Goal: Download file/media

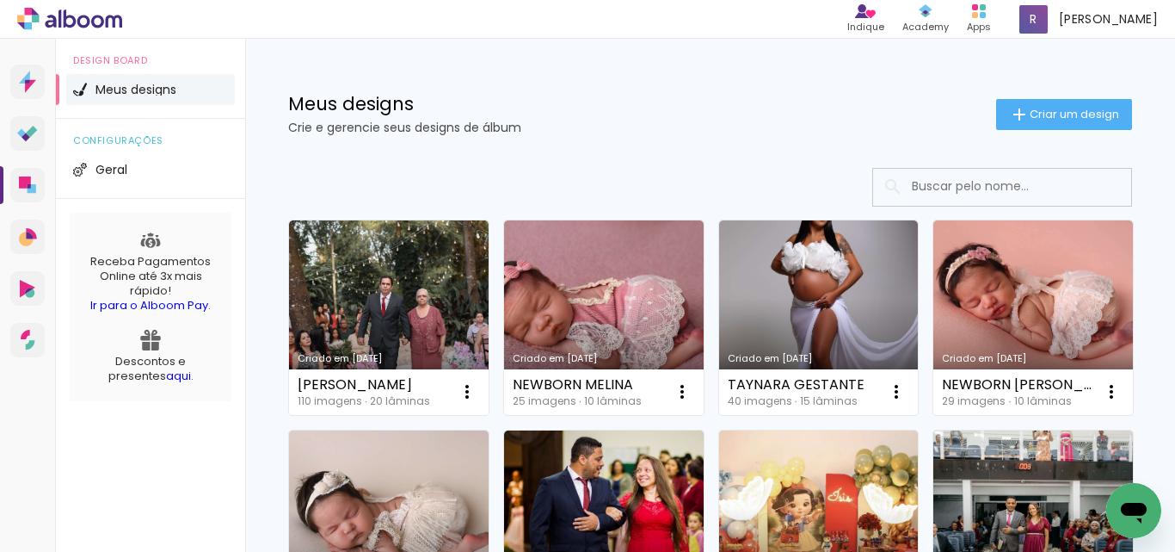
scroll to position [86, 0]
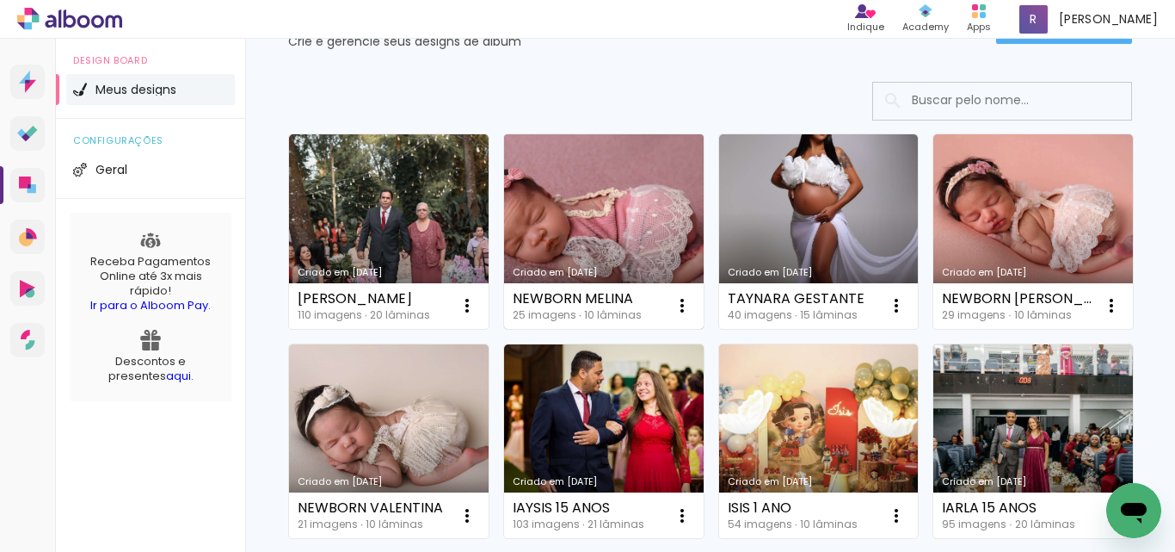
click at [638, 225] on link "Criado em [DATE]" at bounding box center [604, 231] width 200 height 194
click at [0, 0] on neon-animated-pages "Confirmar Cancelar" at bounding box center [0, 0] width 0 height 0
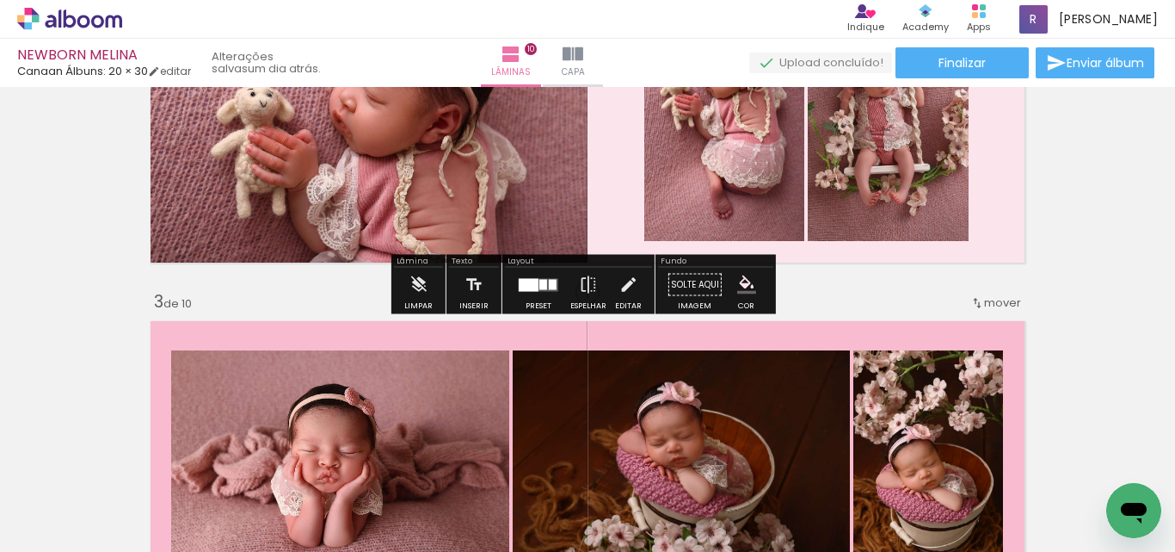
scroll to position [516, 0]
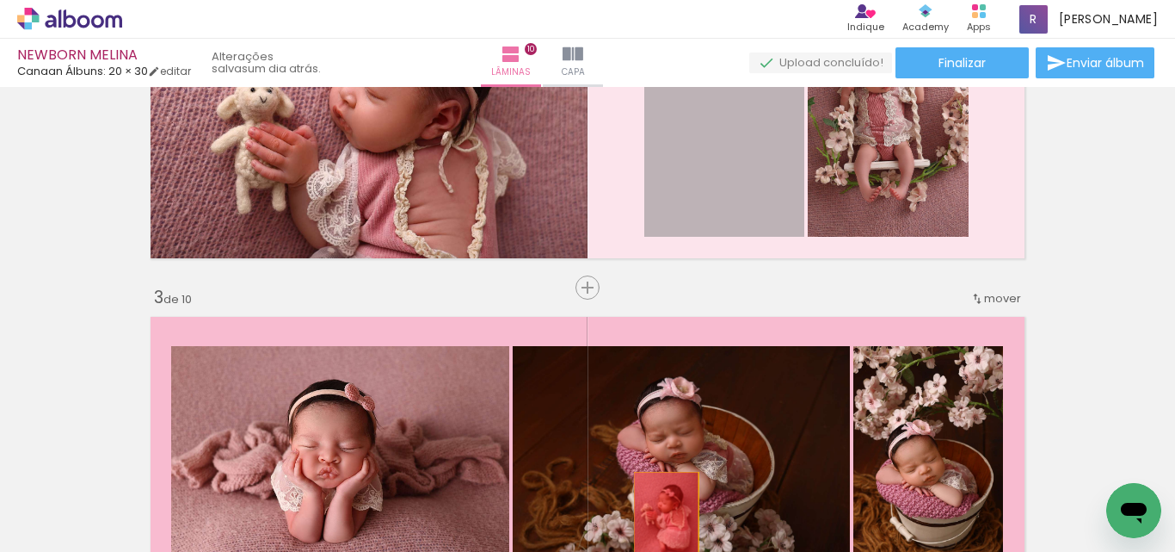
drag, startPoint x: 731, startPoint y: 143, endPoint x: 789, endPoint y: 208, distance: 87.2
click at [660, 520] on quentale-workspace at bounding box center [587, 276] width 1175 height 552
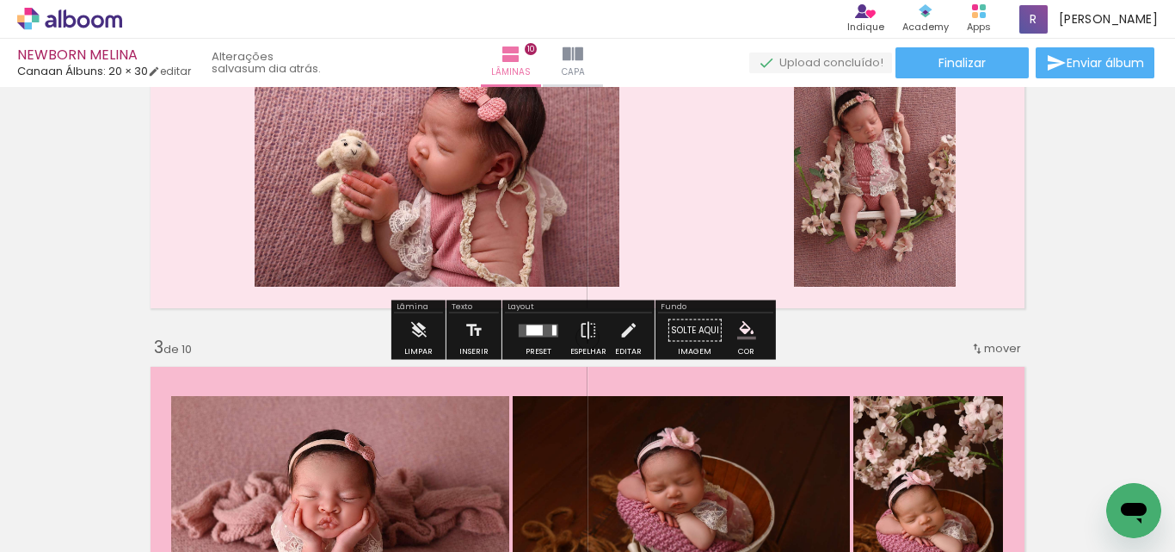
scroll to position [430, 0]
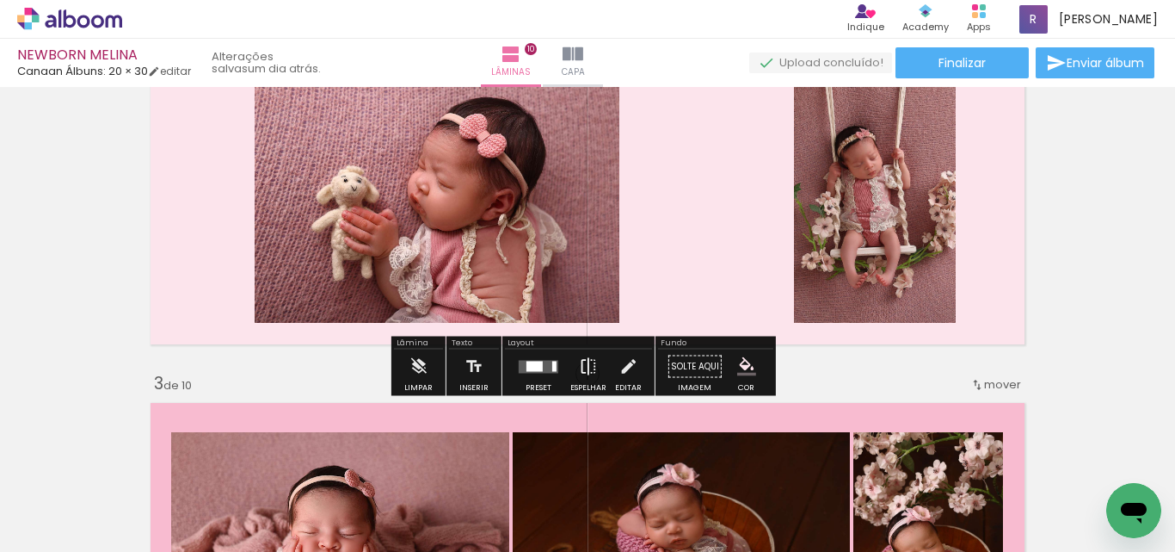
click at [579, 367] on iron-icon at bounding box center [588, 366] width 19 height 34
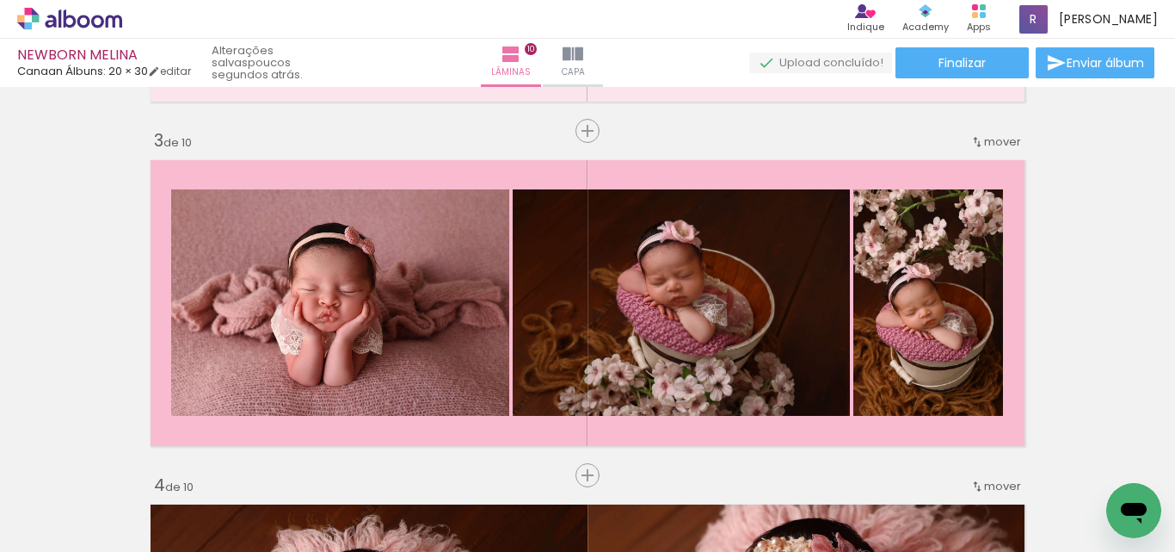
scroll to position [688, 0]
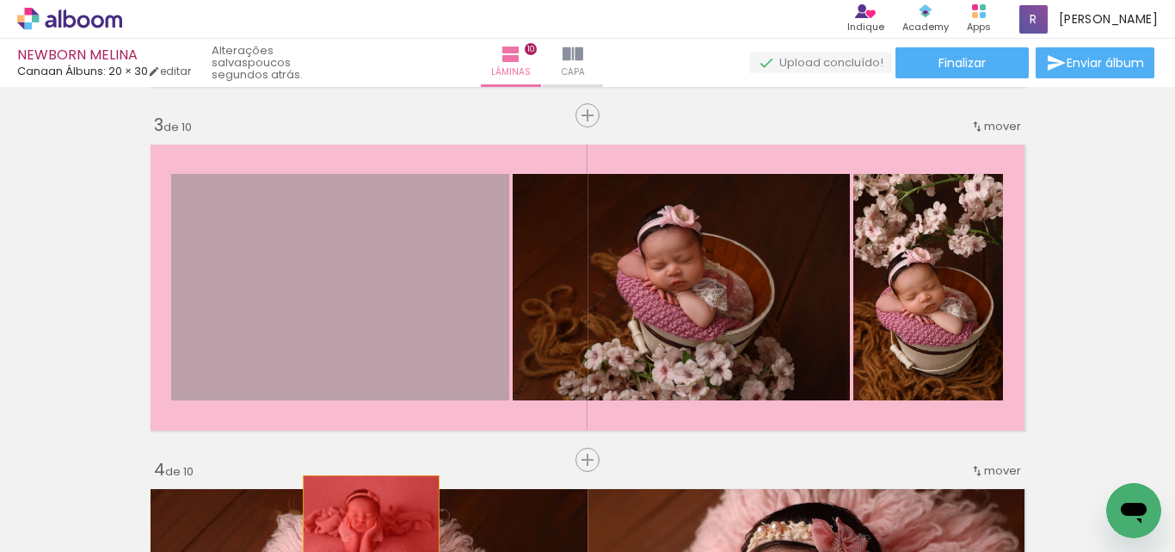
drag, startPoint x: 403, startPoint y: 297, endPoint x: 540, endPoint y: 486, distance: 233.6
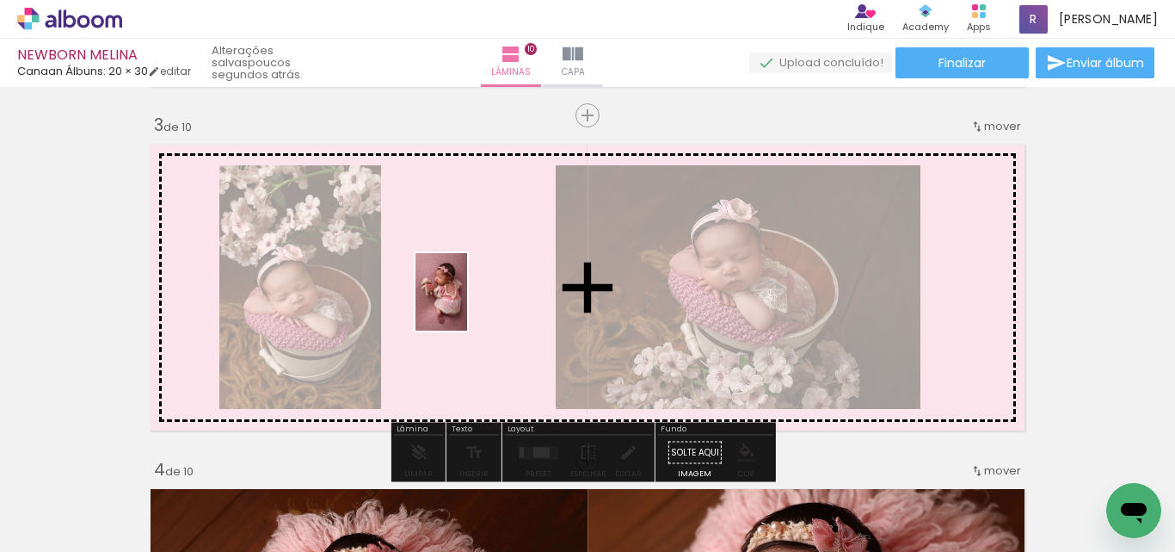
drag, startPoint x: 275, startPoint y: 513, endPoint x: 467, endPoint y: 305, distance: 283.8
click at [467, 305] on quentale-workspace at bounding box center [587, 276] width 1175 height 552
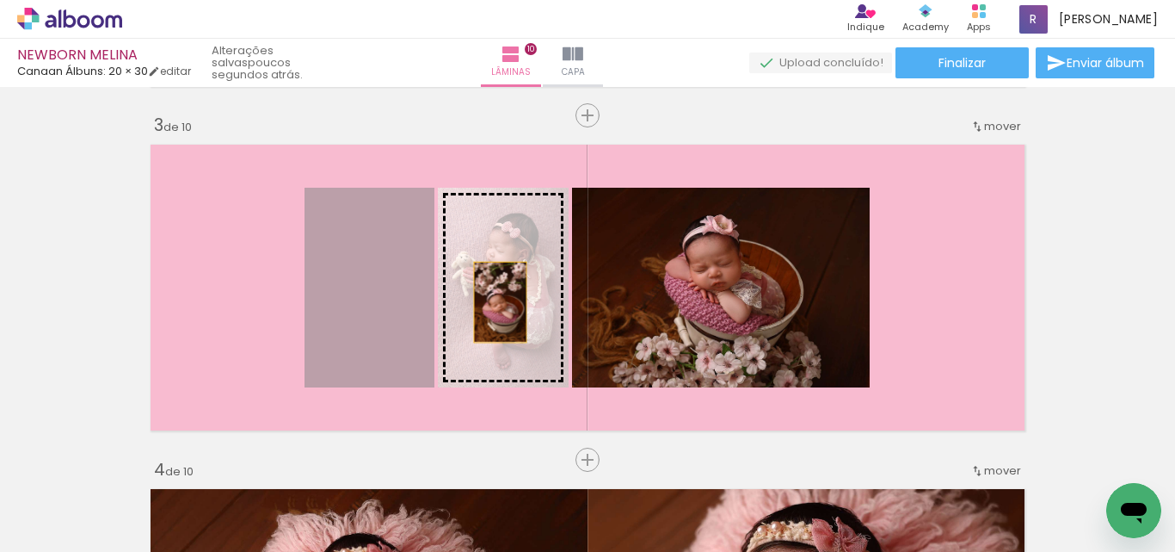
drag, startPoint x: 349, startPoint y: 316, endPoint x: 494, endPoint y: 302, distance: 146.1
click at [0, 0] on slot at bounding box center [0, 0] width 0 height 0
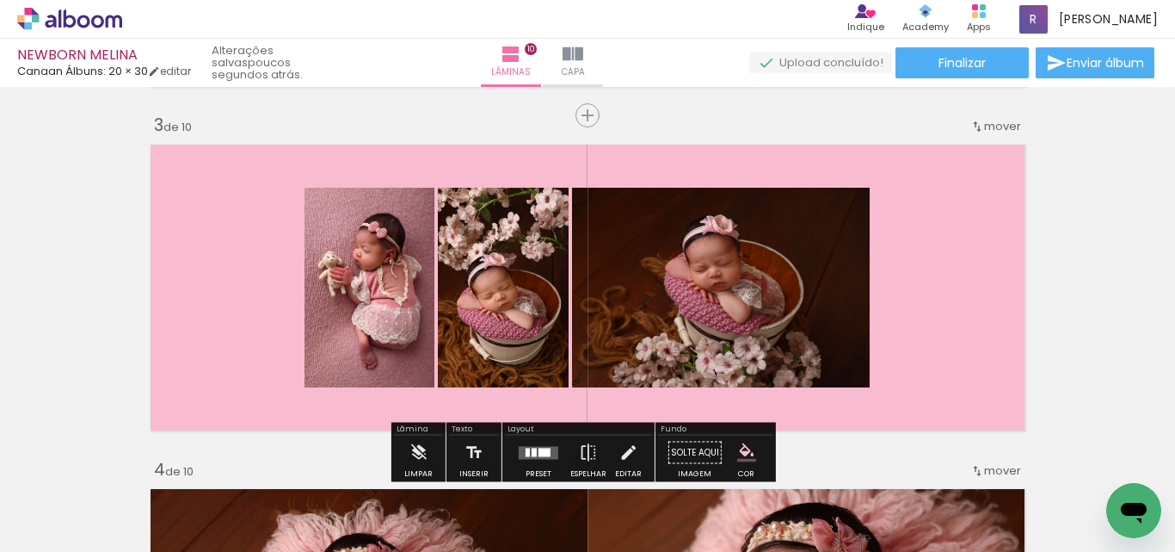
scroll to position [774, 0]
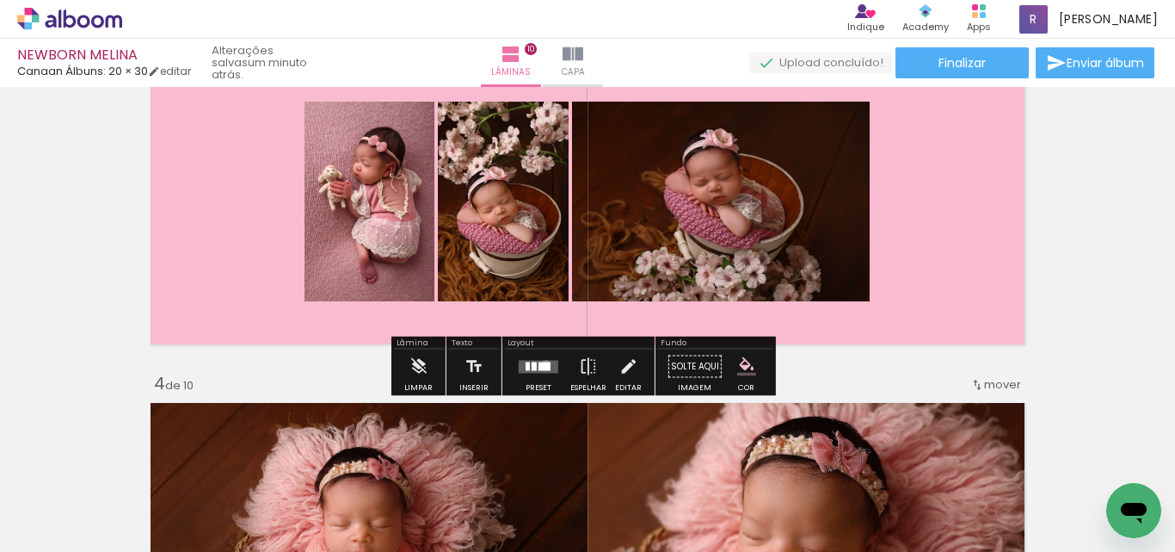
click at [542, 364] on div at bounding box center [545, 365] width 12 height 9
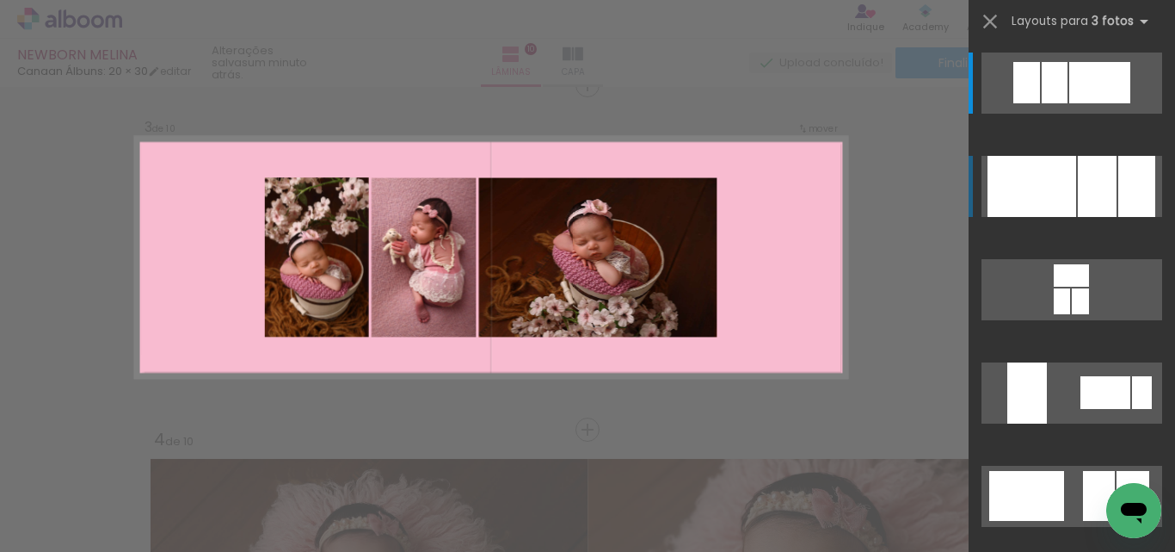
scroll to position [711, 0]
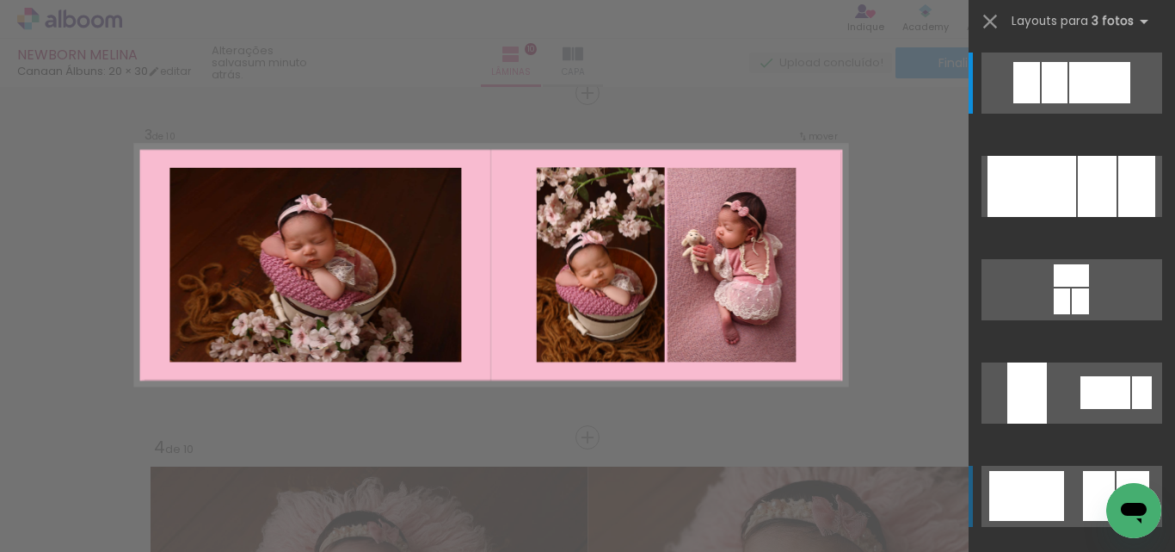
click at [1002, 492] on div at bounding box center [1027, 496] width 75 height 50
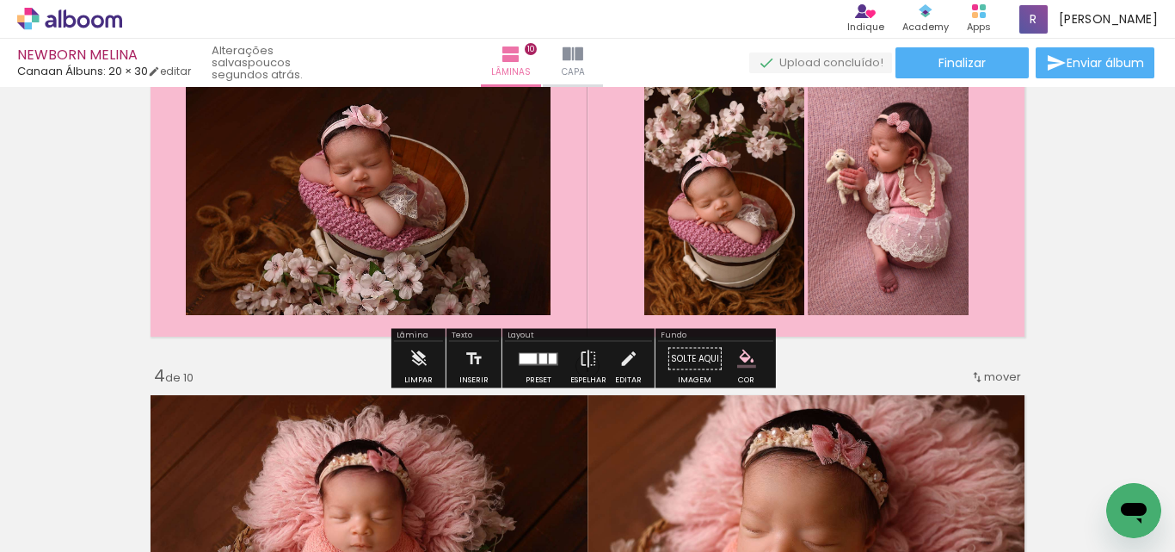
scroll to position [797, 0]
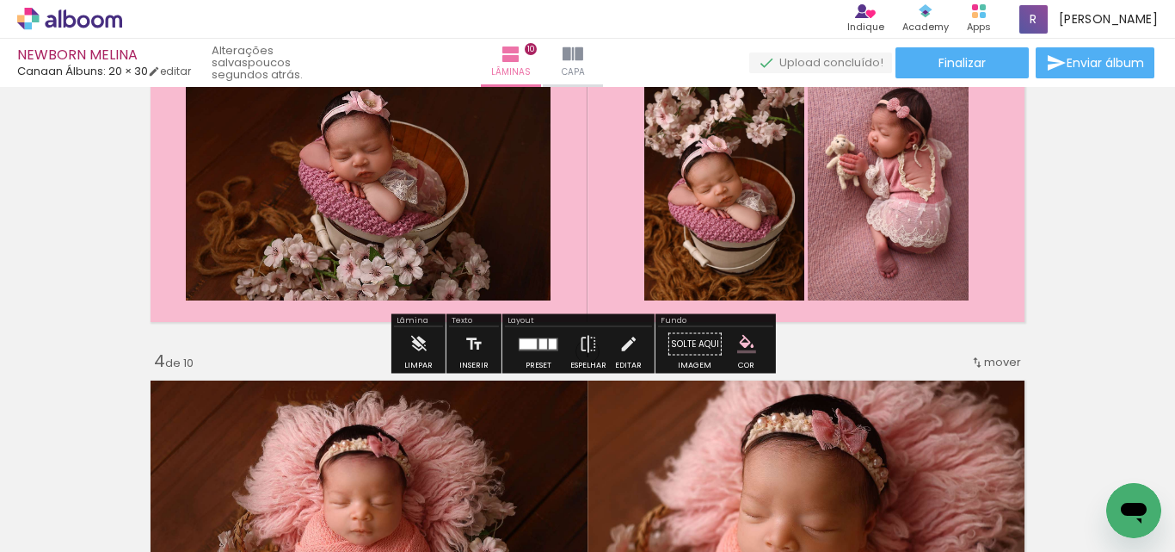
drag, startPoint x: 534, startPoint y: 342, endPoint x: 636, endPoint y: 343, distance: 101.5
click at [534, 342] on quentale-layouter at bounding box center [539, 343] width 40 height 13
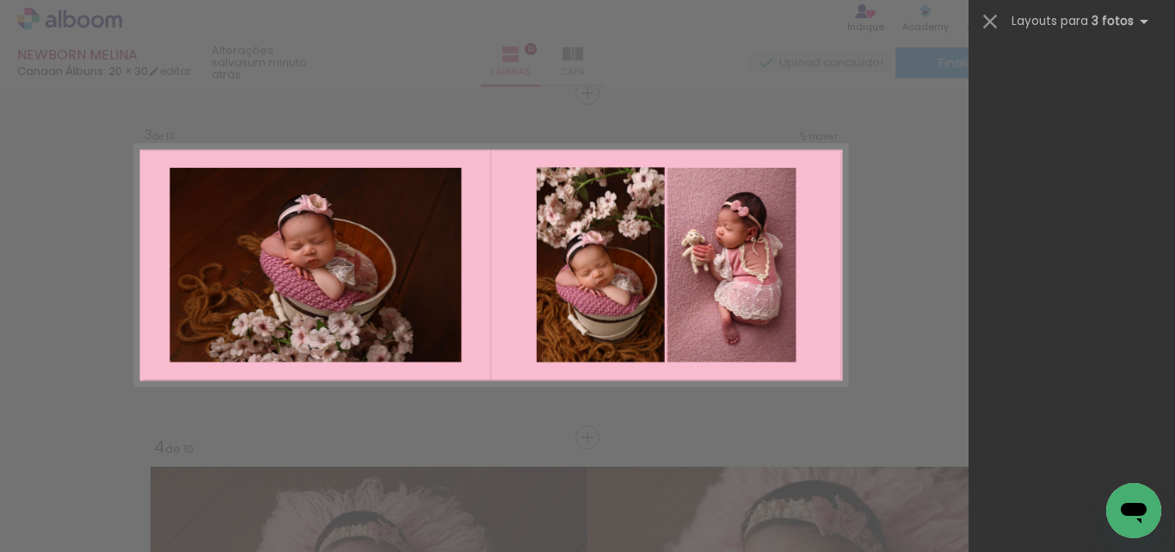
scroll to position [0, 0]
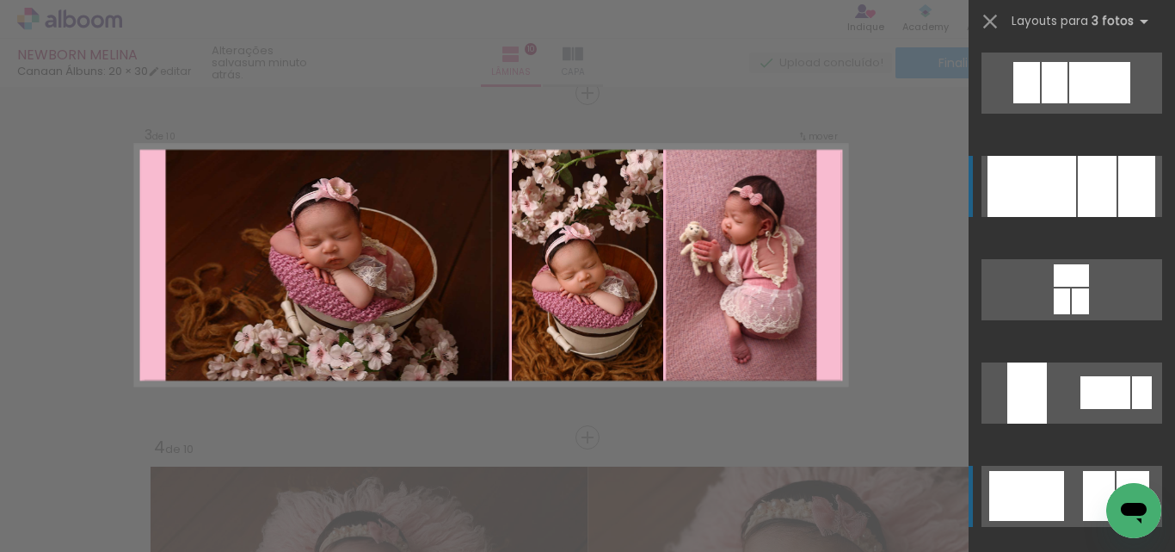
click at [1092, 194] on div at bounding box center [1097, 186] width 39 height 61
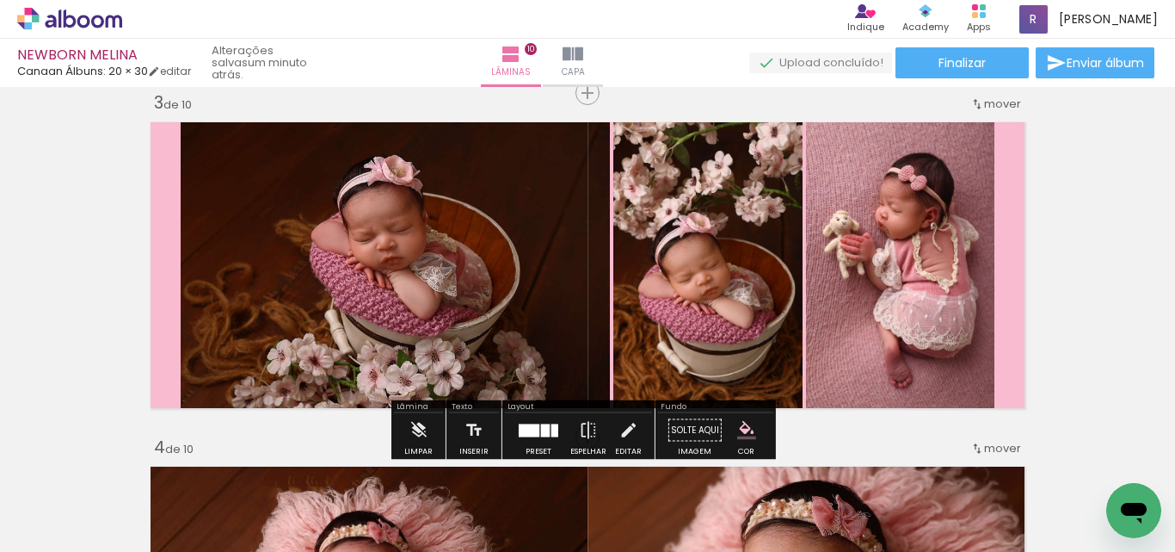
click at [541, 428] on div at bounding box center [545, 429] width 9 height 13
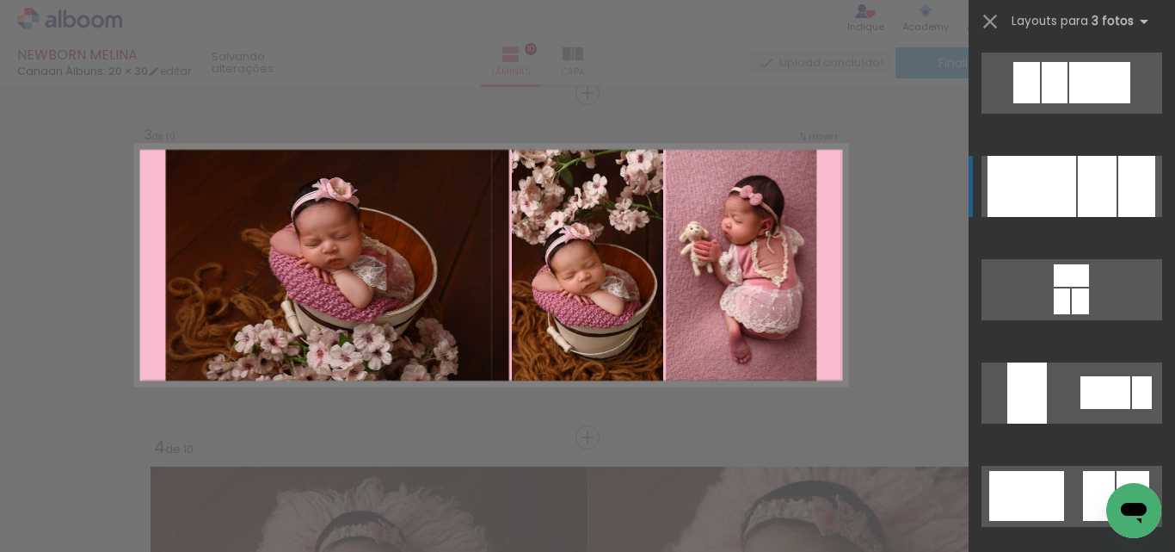
scroll to position [103, 0]
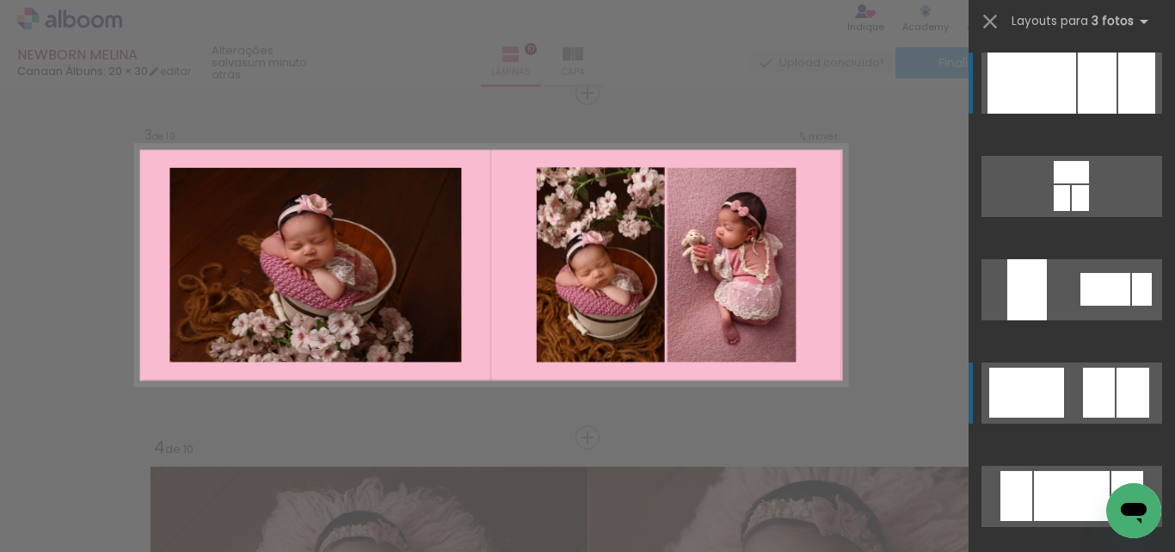
click at [1009, 399] on div at bounding box center [1027, 392] width 75 height 50
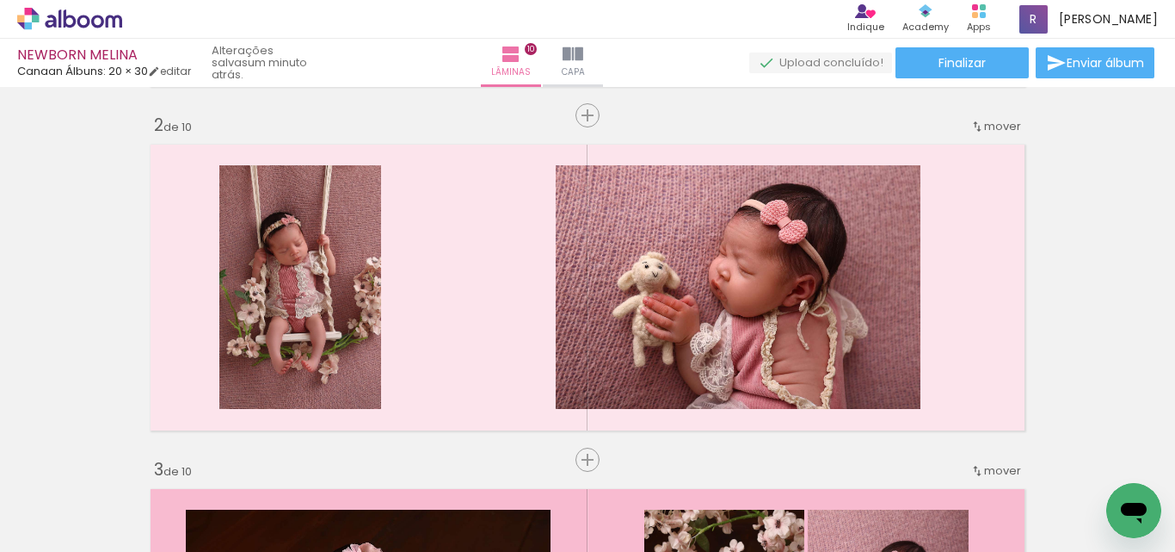
scroll to position [430, 0]
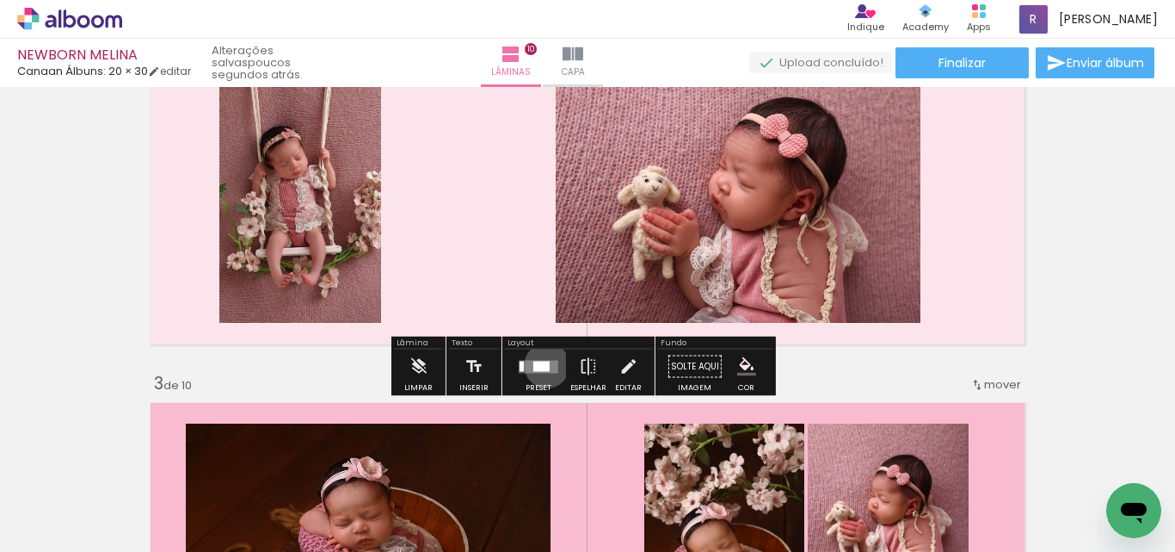
click at [543, 365] on div at bounding box center [542, 366] width 16 height 10
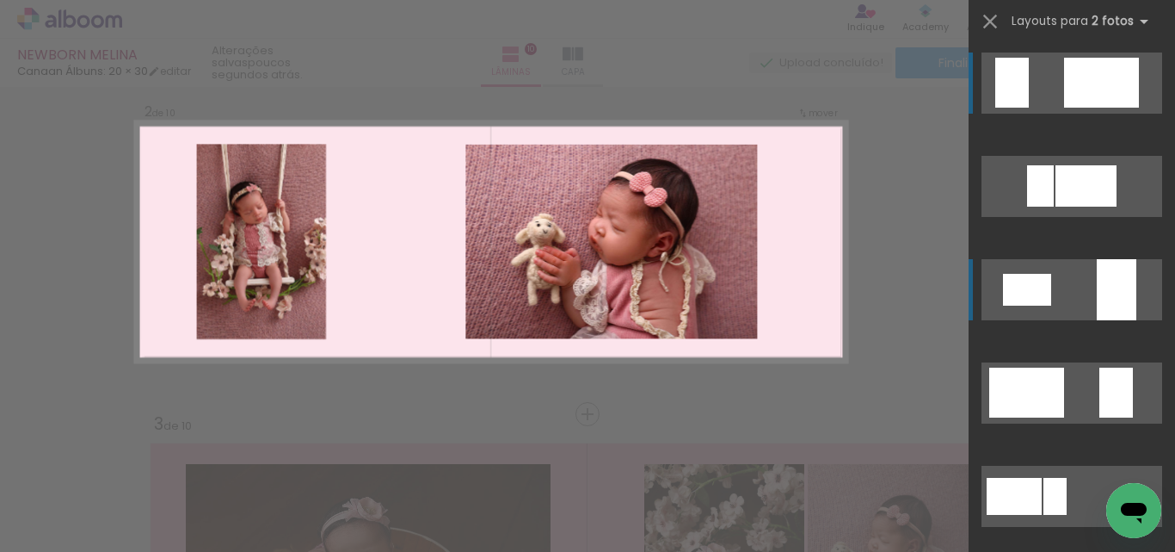
scroll to position [367, 0]
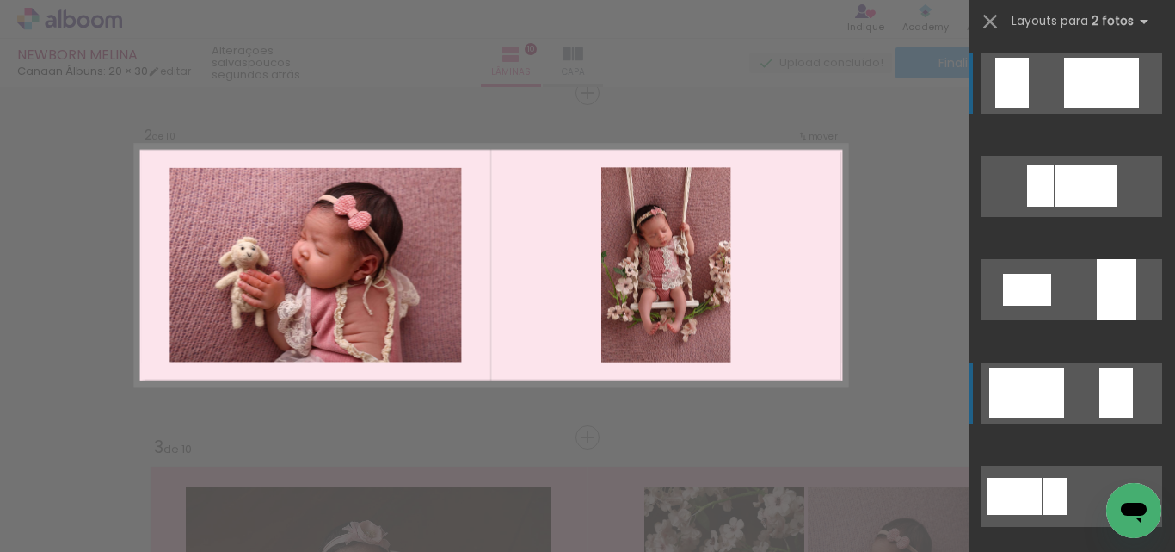
click at [1030, 391] on div at bounding box center [1027, 392] width 75 height 50
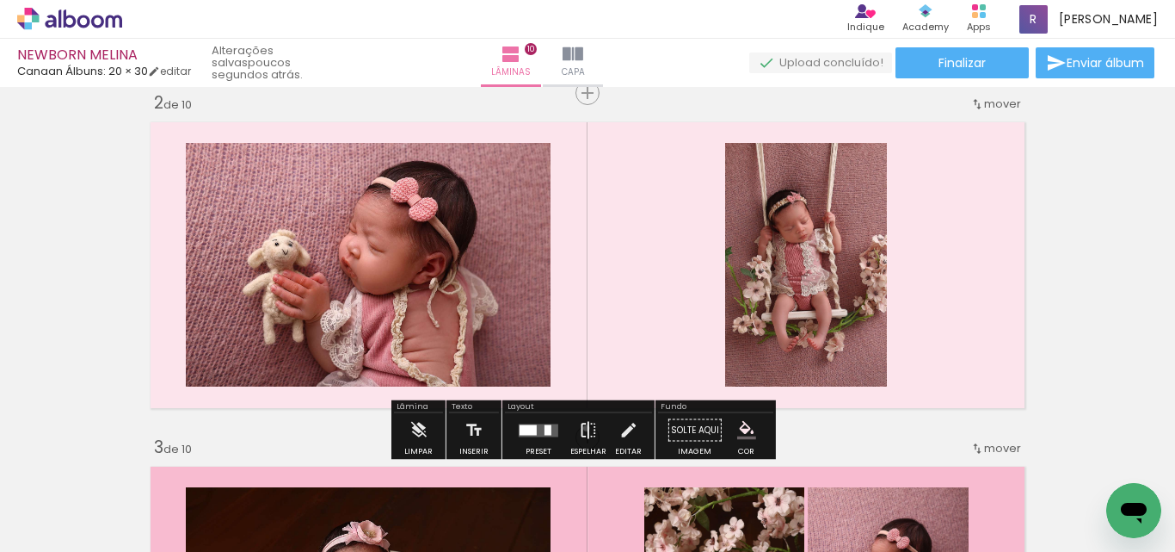
click at [583, 428] on iron-icon at bounding box center [588, 430] width 19 height 34
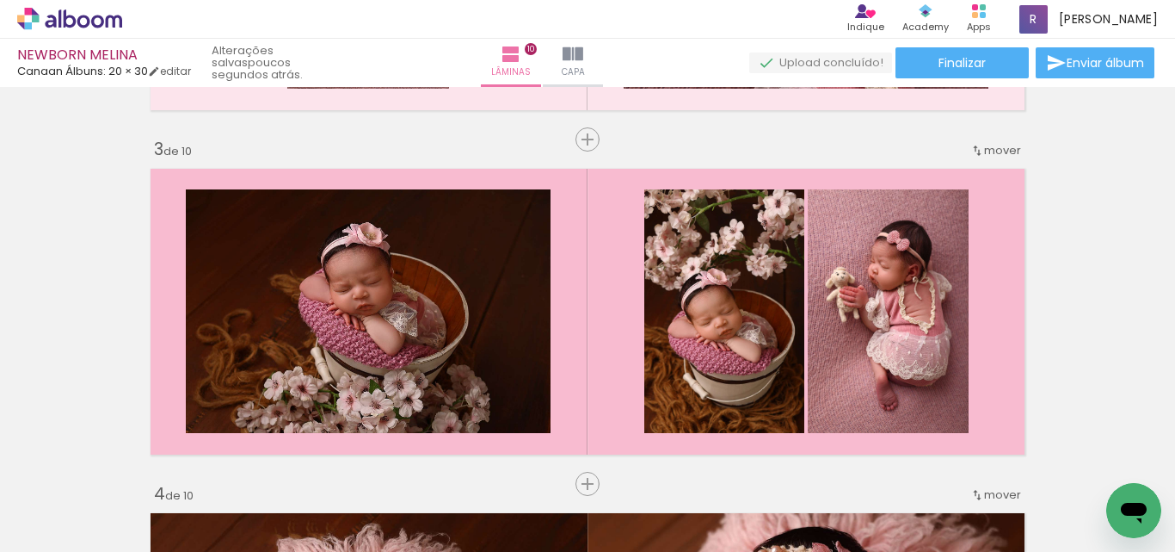
scroll to position [688, 0]
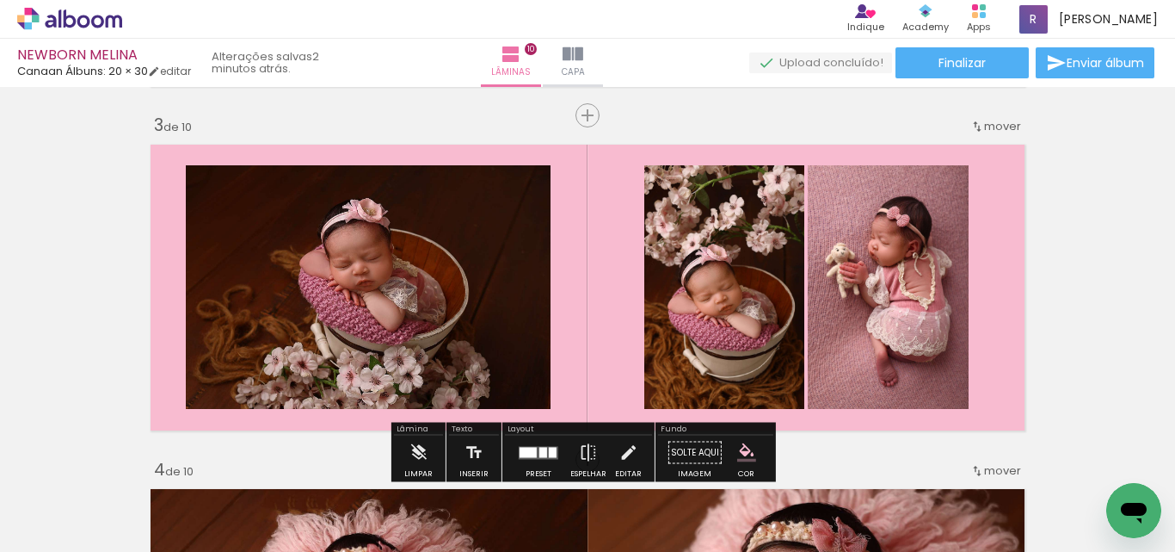
scroll to position [774, 0]
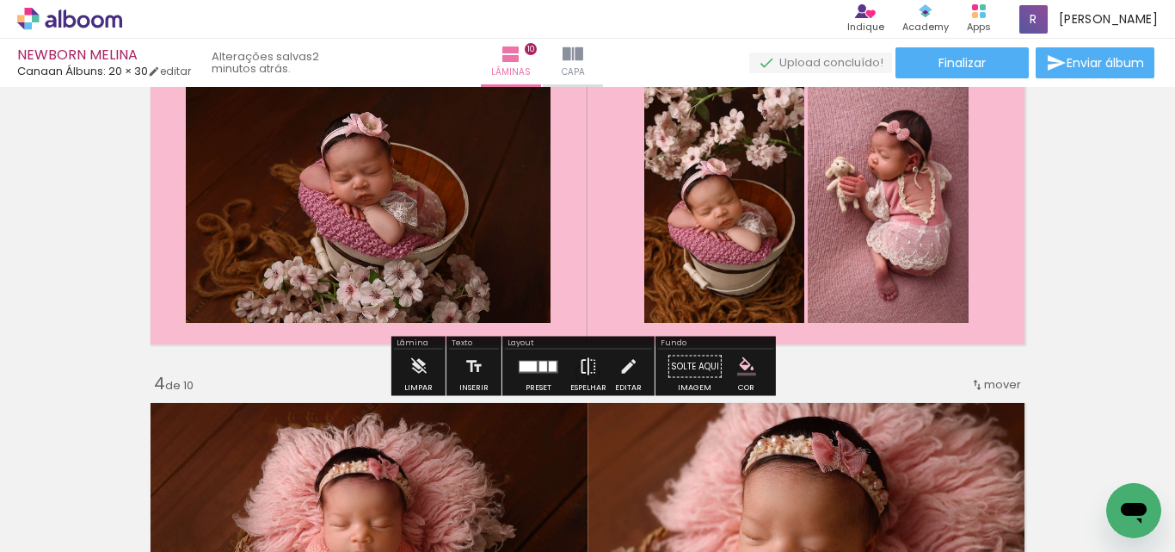
click at [579, 368] on iron-icon at bounding box center [588, 366] width 19 height 34
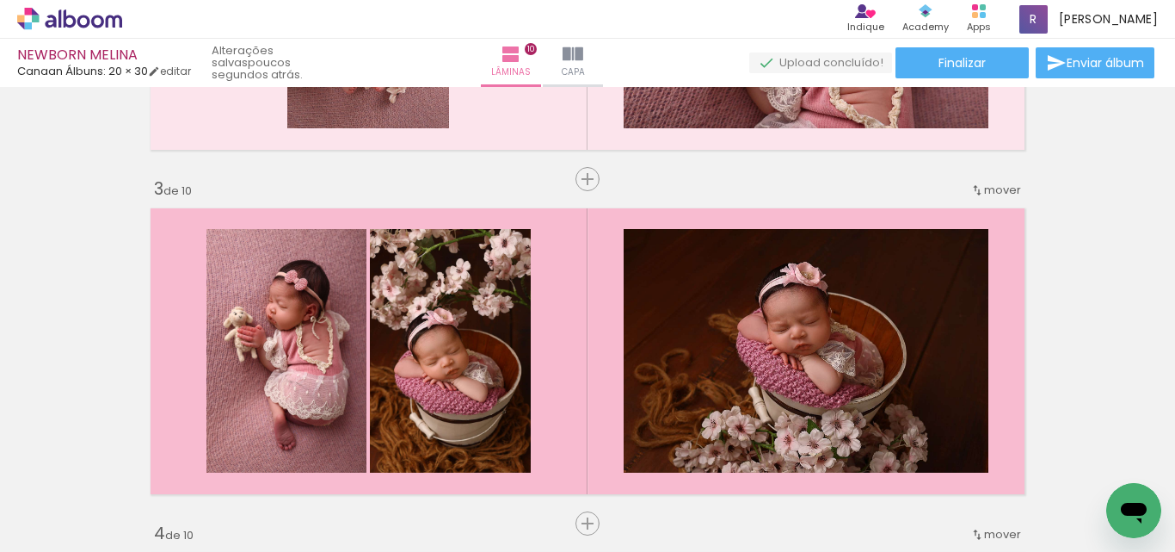
scroll to position [602, 0]
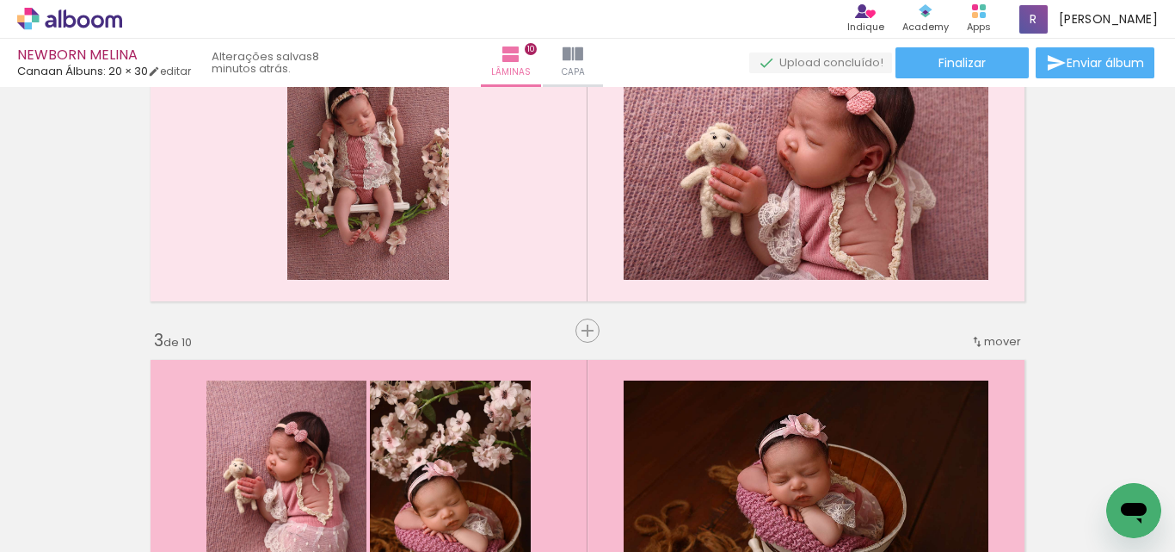
scroll to position [602, 0]
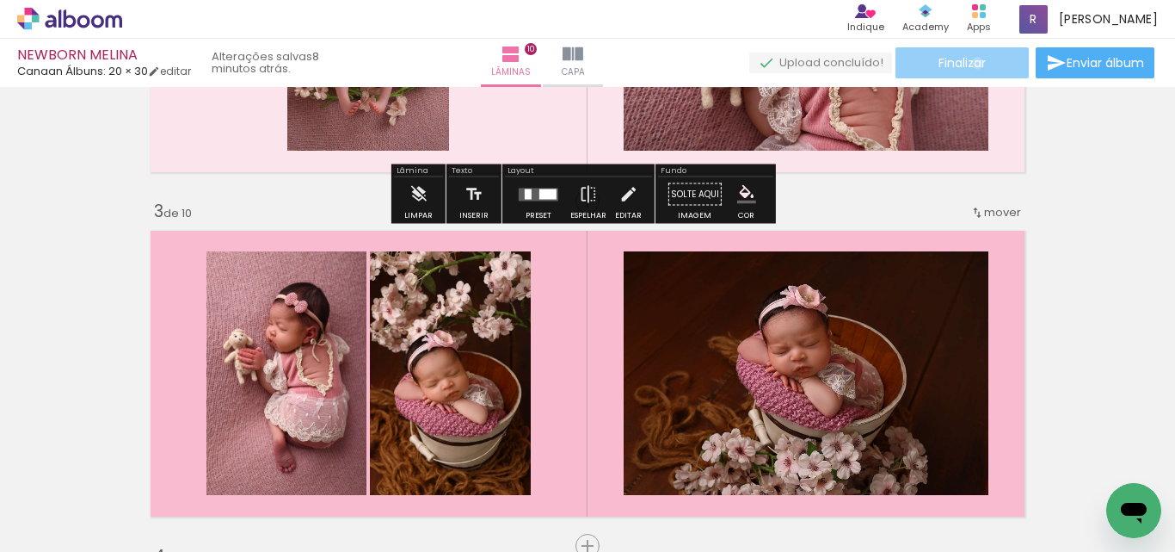
click at [972, 63] on span "Finalizar" at bounding box center [962, 63] width 47 height 12
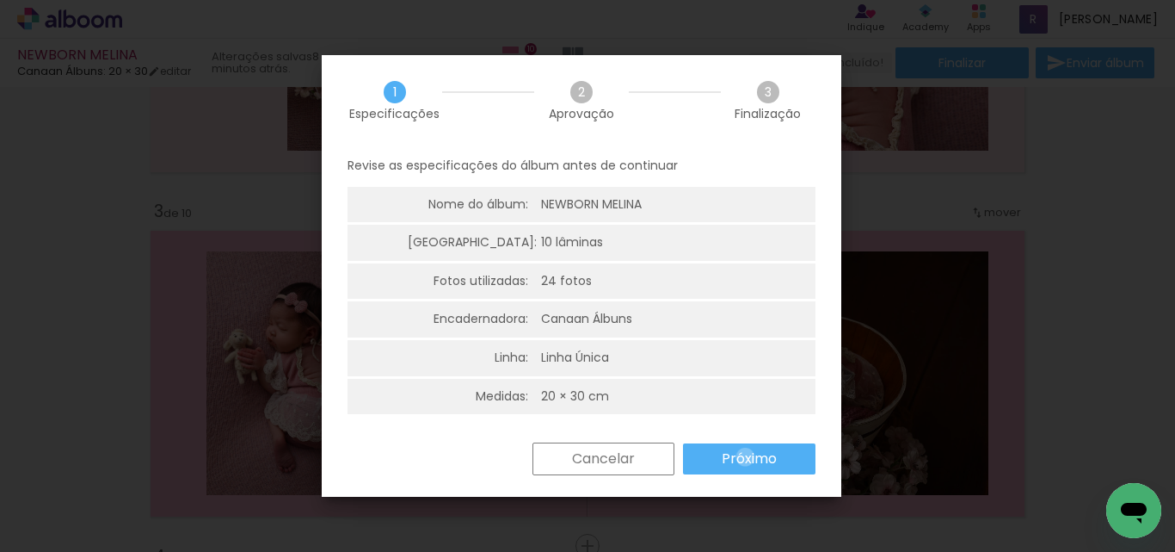
click at [0, 0] on slot "Próximo" at bounding box center [0, 0] width 0 height 0
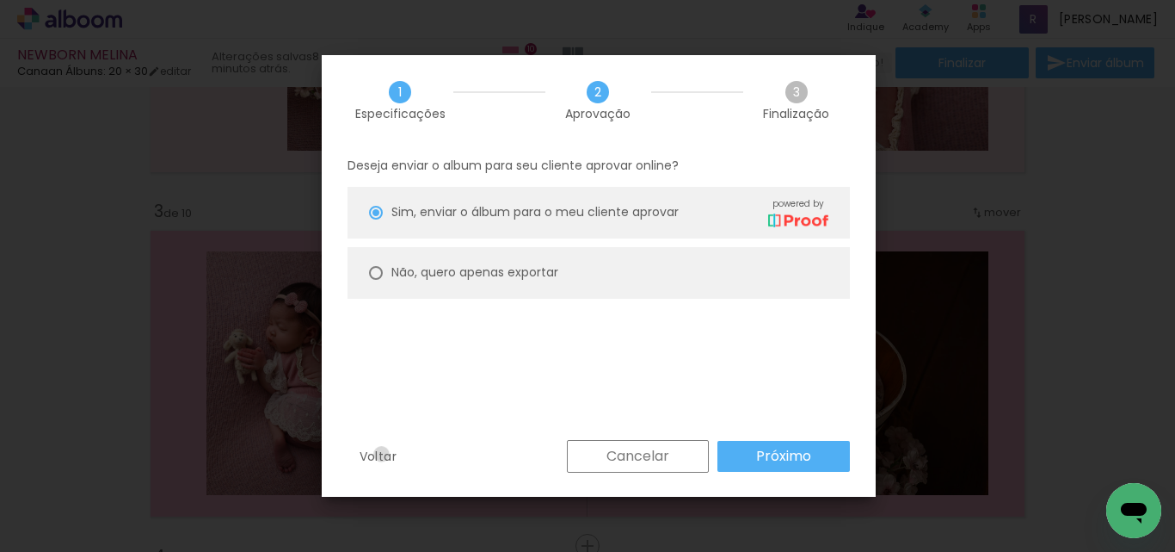
click at [0, 0] on slot "Voltar" at bounding box center [0, 0] width 0 height 0
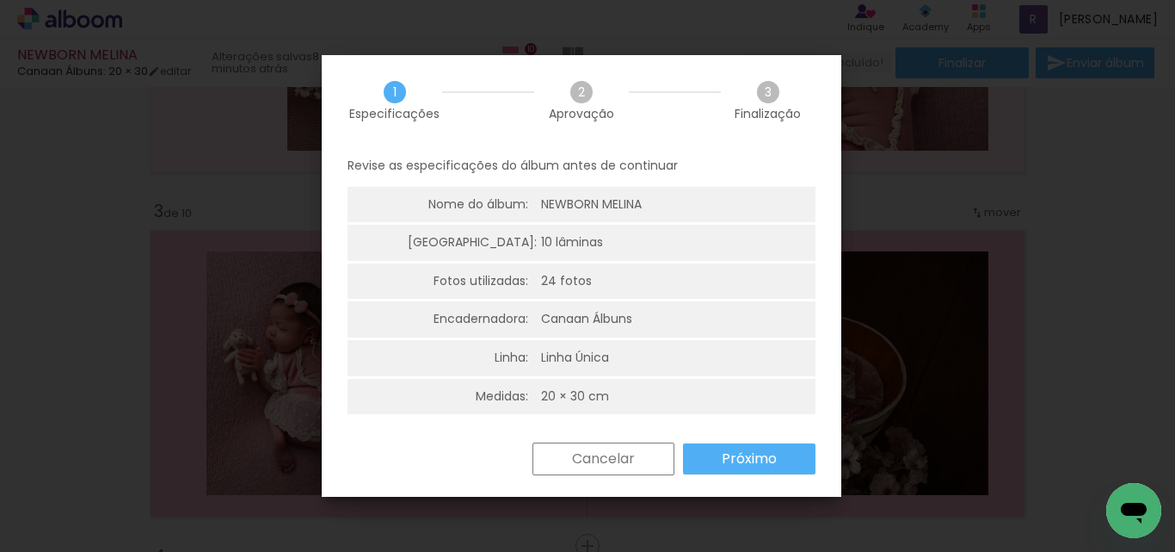
click at [0, 0] on slot "Próximo" at bounding box center [0, 0] width 0 height 0
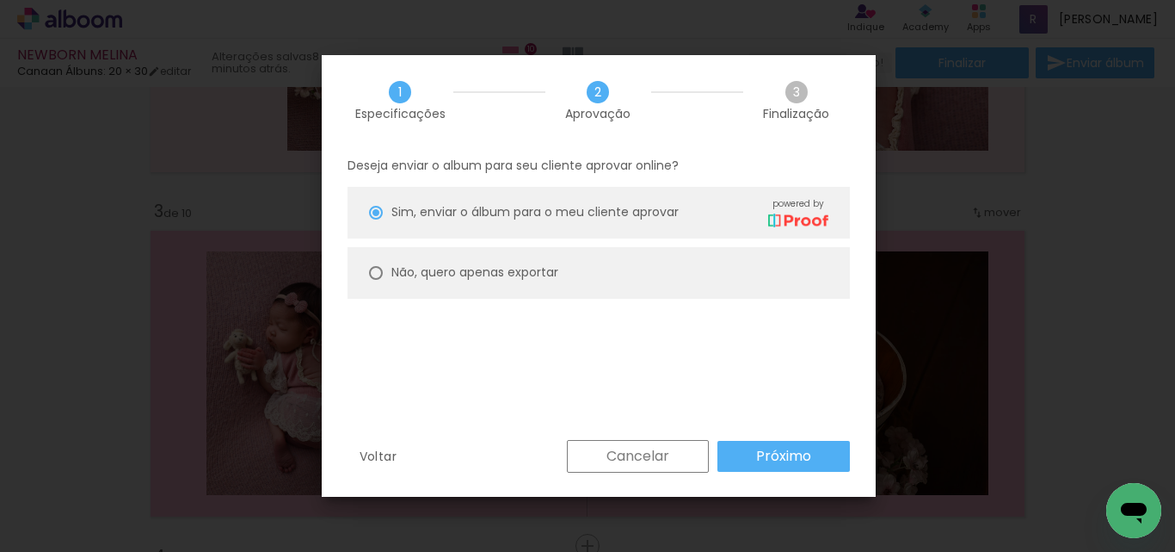
click at [0, 0] on slot "Não, quero apenas exportar" at bounding box center [0, 0] width 0 height 0
type paper-radio-button "on"
click at [826, 451] on paper-button "Próximo" at bounding box center [784, 456] width 133 height 31
type input "Alta, 300 DPI"
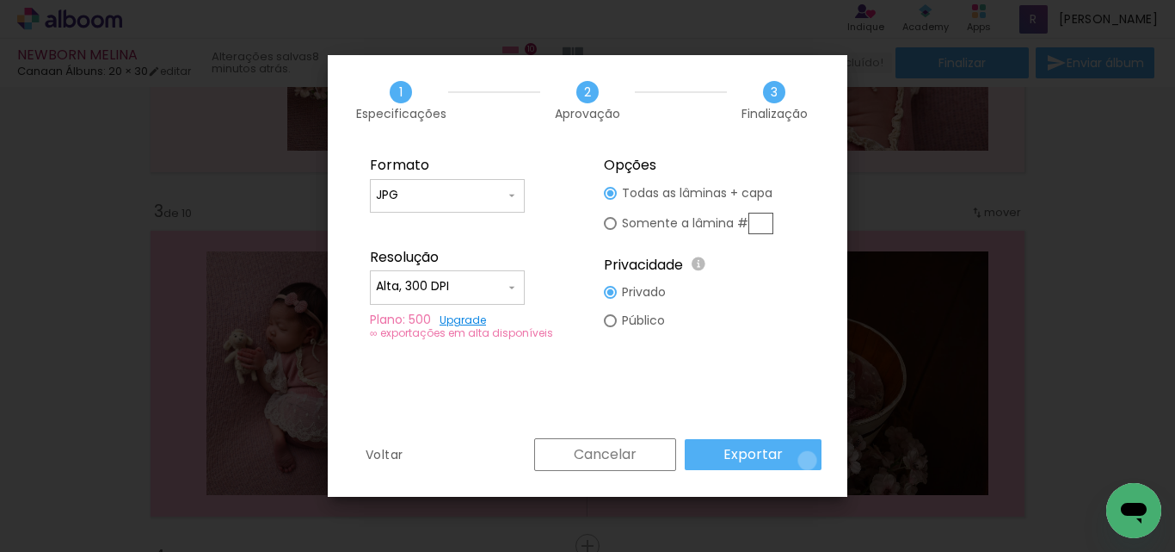
click at [811, 460] on paper-button "Exportar" at bounding box center [753, 454] width 137 height 31
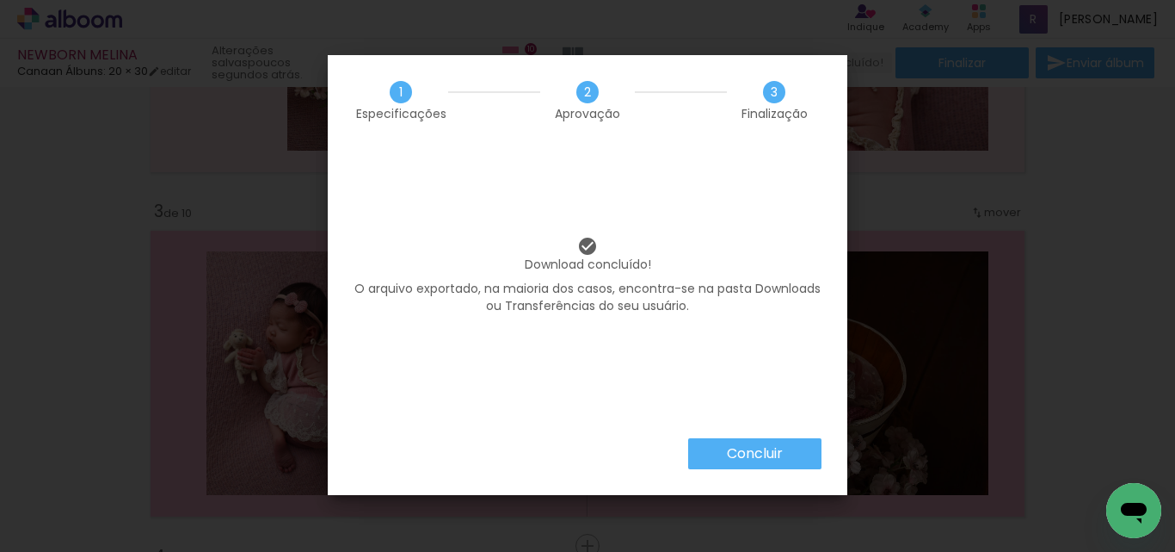
click at [0, 0] on slot "Concluir" at bounding box center [0, 0] width 0 height 0
